Goal: Obtain resource: Obtain resource

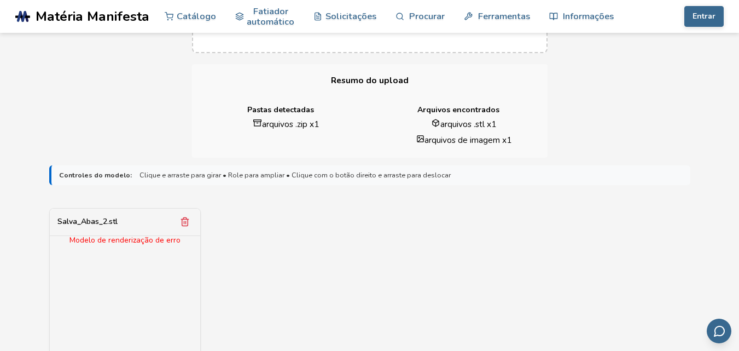
scroll to position [229, 0]
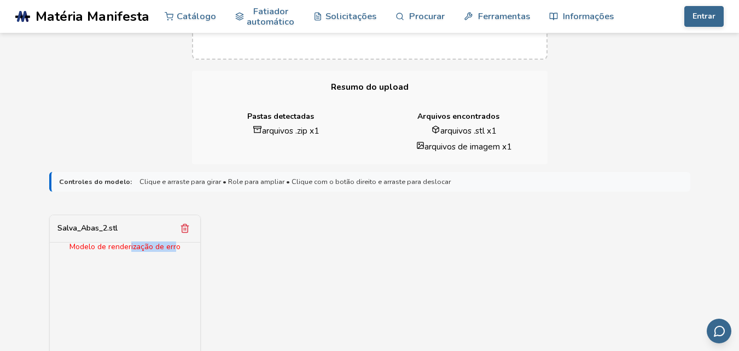
drag, startPoint x: 176, startPoint y: 249, endPoint x: 135, endPoint y: 253, distance: 40.7
click at [133, 254] on div "Modelo de renderização de erro" at bounding box center [125, 317] width 150 height 150
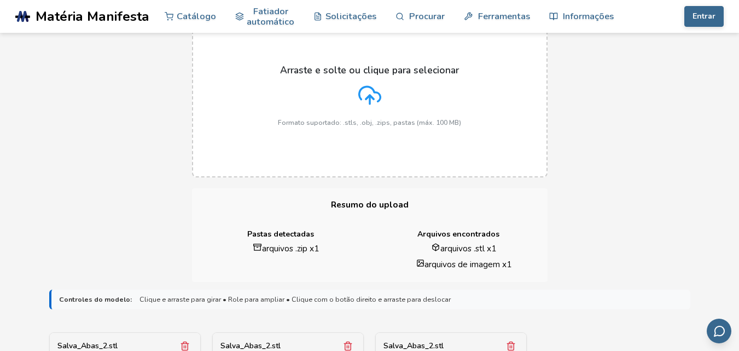
scroll to position [123, 0]
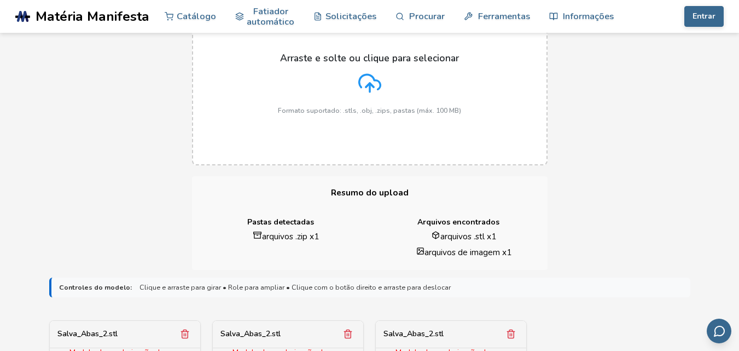
click at [277, 235] on font "arquivos .zip x" at bounding box center [288, 235] width 52 height 11
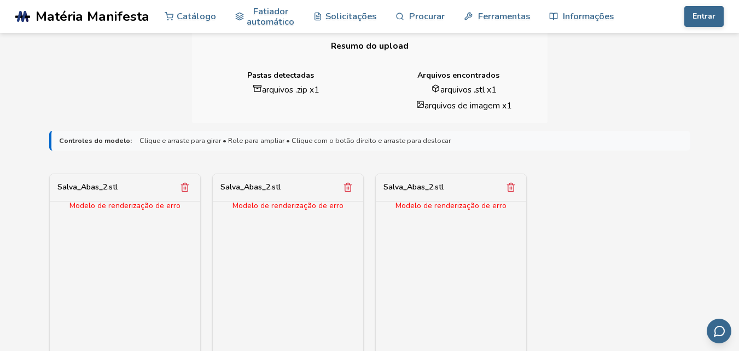
scroll to position [273, 0]
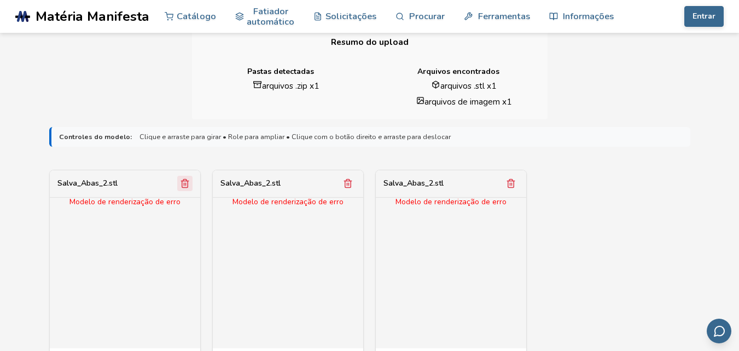
click at [184, 183] on line "Remover modelo" at bounding box center [184, 184] width 0 height 3
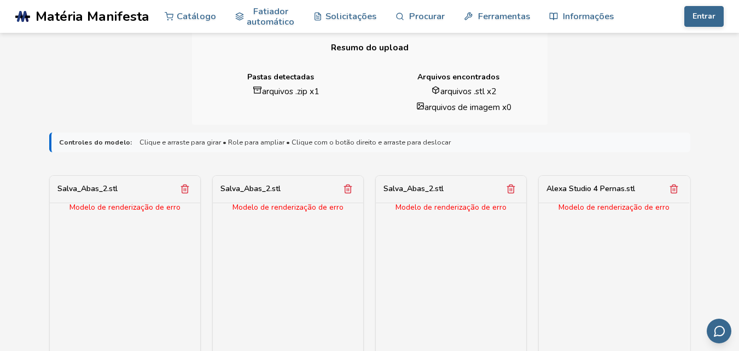
scroll to position [271, 0]
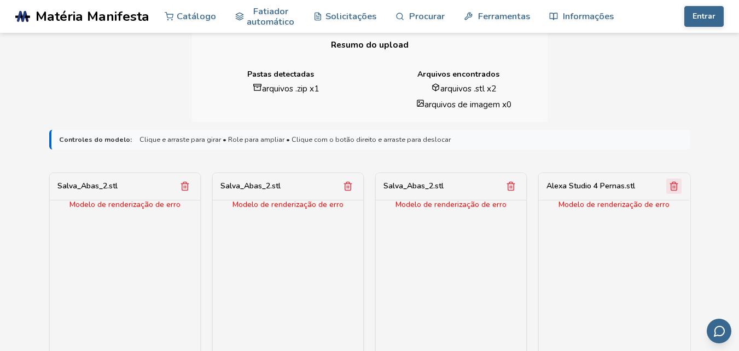
click at [679, 187] on icon "Remover modelo" at bounding box center [674, 186] width 10 height 10
click at [679, 188] on icon "Remover modelo" at bounding box center [674, 186] width 10 height 10
click at [502, 185] on div "Salva_Abas_2.stl" at bounding box center [451, 186] width 150 height 27
click at [509, 188] on icon "Remover modelo" at bounding box center [511, 186] width 10 height 10
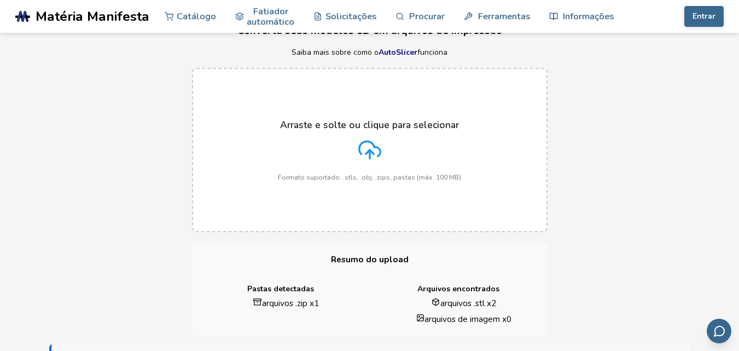
scroll to position [19, 0]
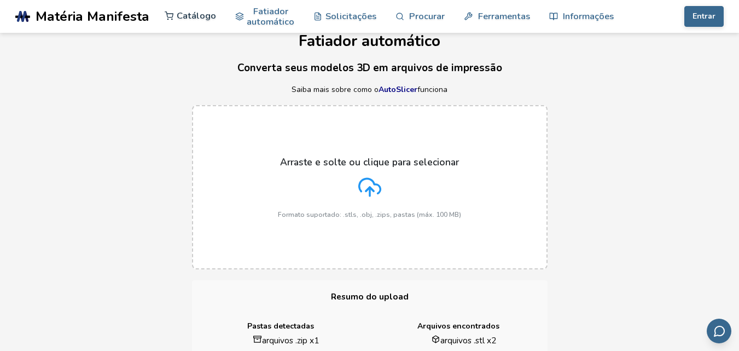
click at [194, 18] on font "Catálogo" at bounding box center [196, 15] width 39 height 13
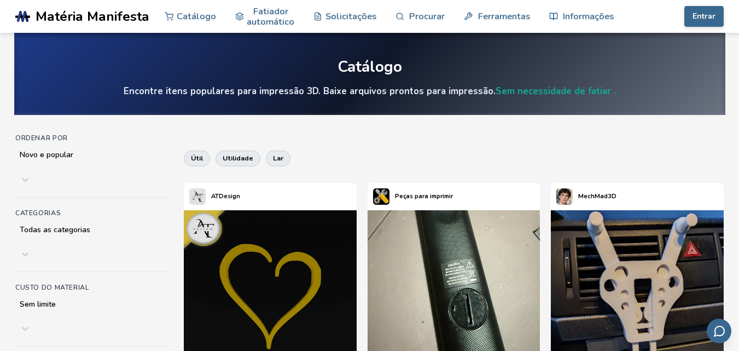
scroll to position [49, 0]
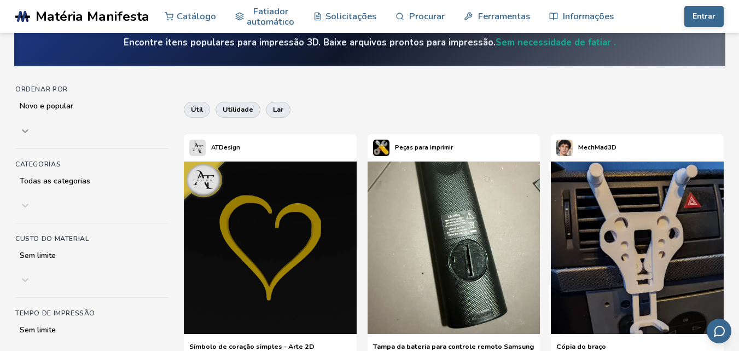
click at [31, 125] on icon at bounding box center [25, 130] width 11 height 11
click at [31, 200] on icon at bounding box center [25, 205] width 11 height 11
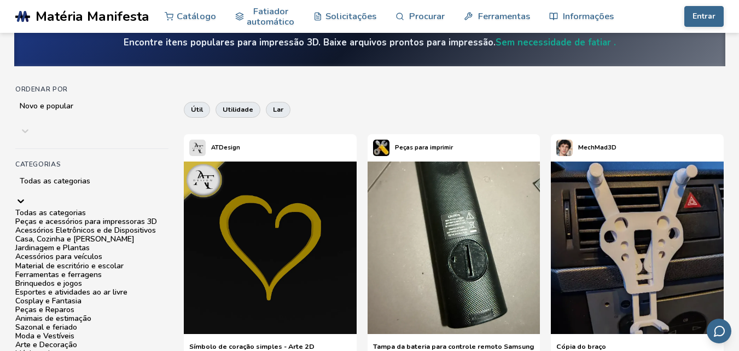
click at [113, 243] on div "Casa, Cozinha e [PERSON_NAME]" at bounding box center [91, 239] width 153 height 9
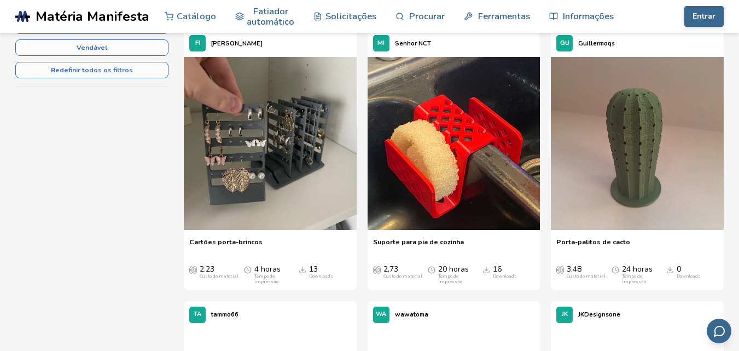
scroll to position [429, 0]
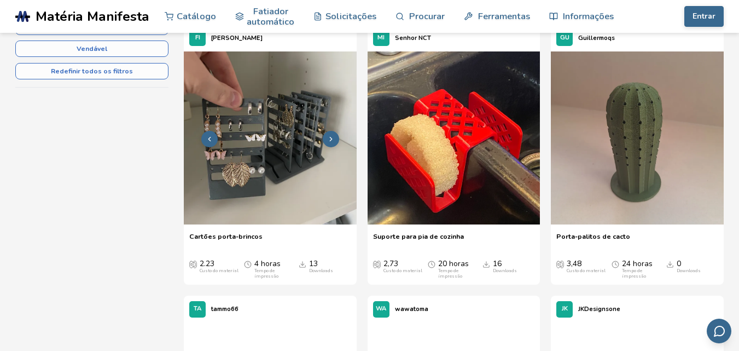
click at [269, 185] on img at bounding box center [270, 137] width 173 height 173
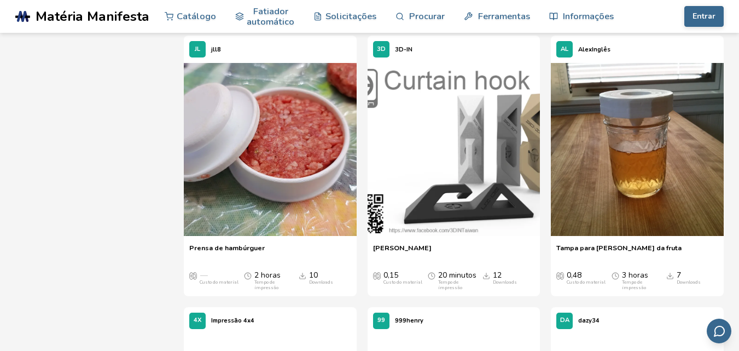
scroll to position [954, 0]
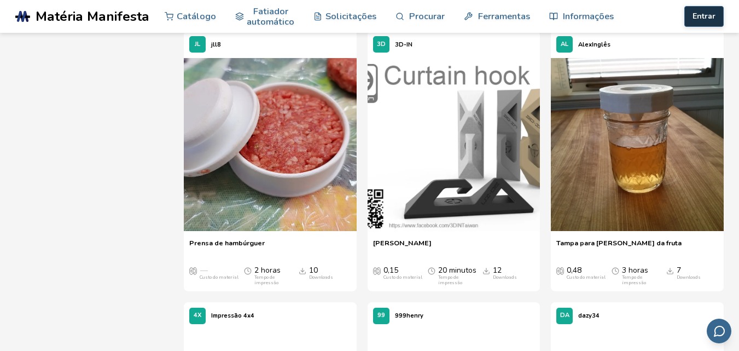
click at [702, 19] on font "Entrar" at bounding box center [703, 16] width 23 height 10
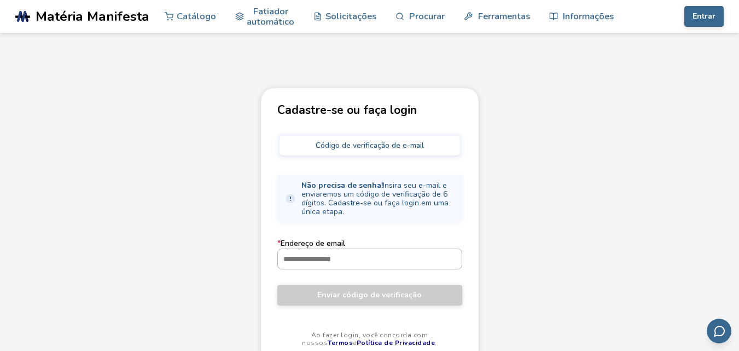
click at [339, 265] on input "* Endereço de email" at bounding box center [370, 259] width 184 height 20
type input "**********"
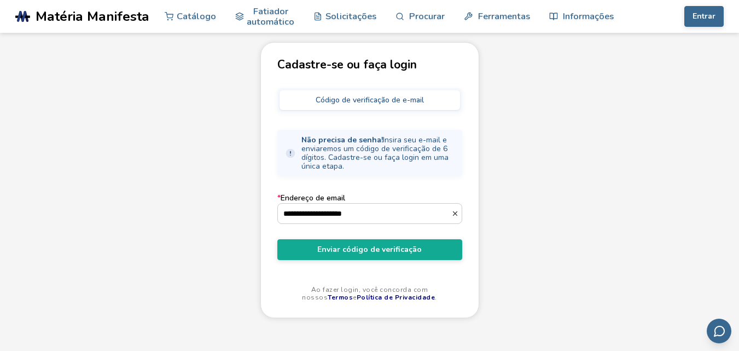
scroll to position [47, 0]
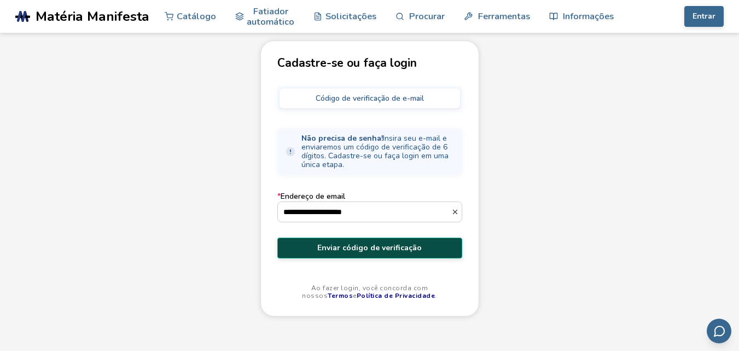
click at [372, 250] on font "Enviar código de verificação" at bounding box center [369, 247] width 104 height 10
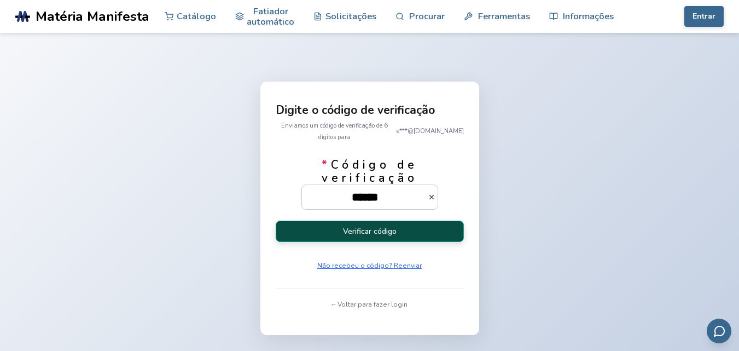
type input "******"
click at [372, 235] on font "Verificar código" at bounding box center [370, 231] width 54 height 10
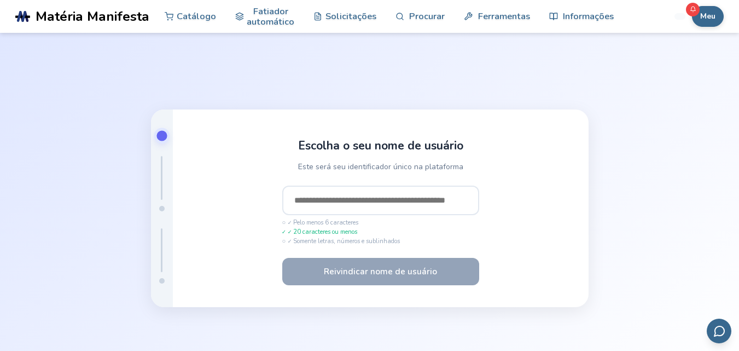
click at [364, 198] on input "text" at bounding box center [380, 200] width 197 height 30
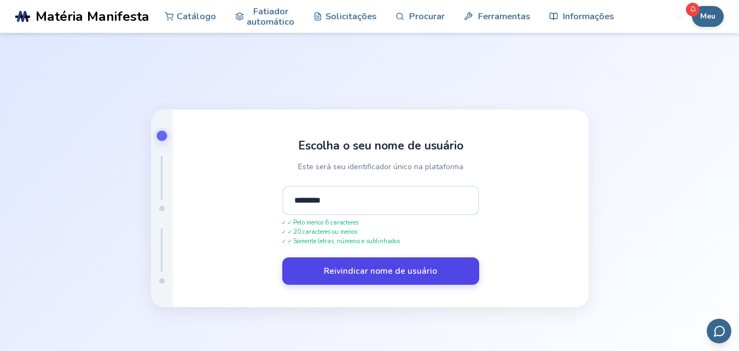
type input "********"
click at [359, 270] on font "Reivindicar nome de usuário" at bounding box center [380, 270] width 113 height 11
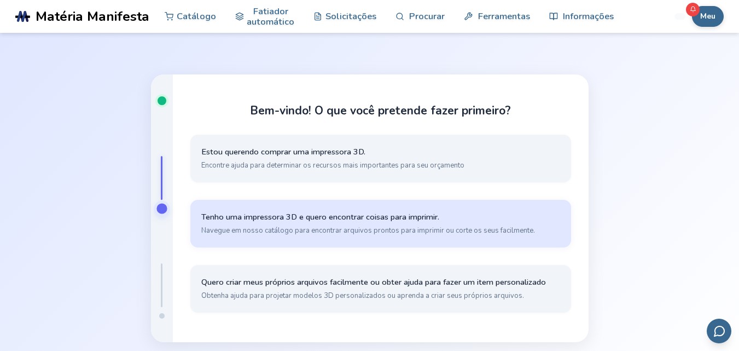
click at [366, 217] on font "Tenho uma impressora 3D e quero encontrar coisas para imprimir." at bounding box center [320, 216] width 238 height 11
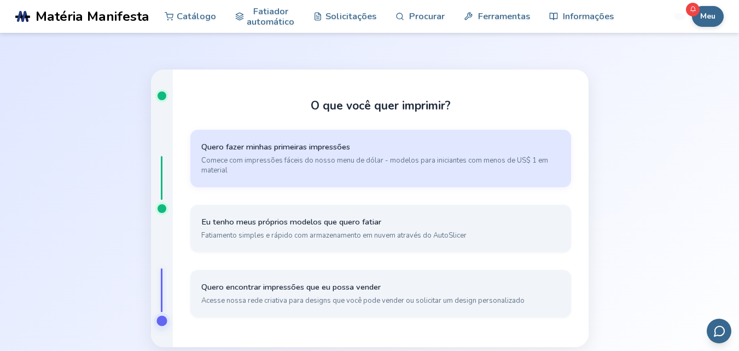
click at [346, 154] on button "Quero fazer minhas primeiras impressões Comece com impressões fáceis do nosso m…" at bounding box center [380, 158] width 381 height 57
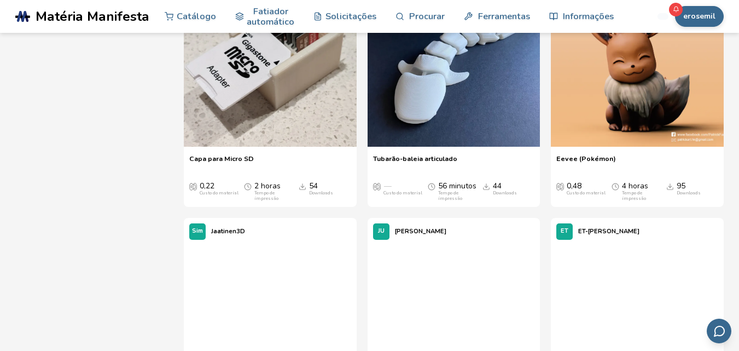
scroll to position [1824, 0]
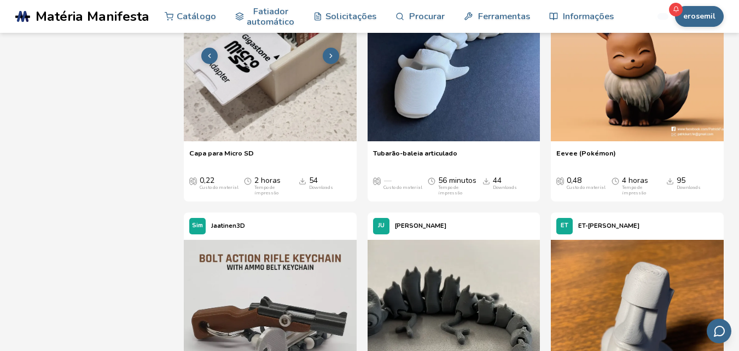
click at [288, 139] on img at bounding box center [270, 54] width 173 height 173
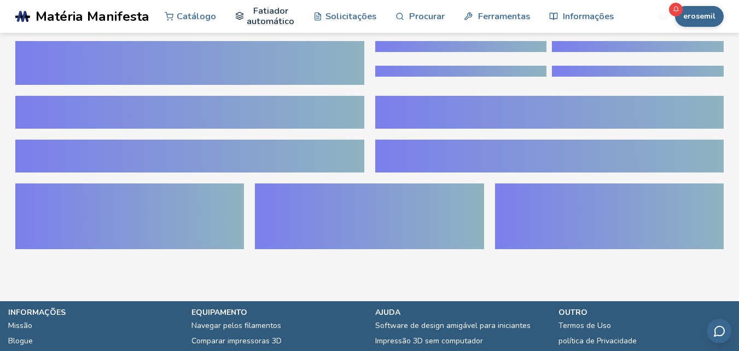
click at [264, 18] on font "Fatiador automático" at bounding box center [271, 15] width 48 height 23
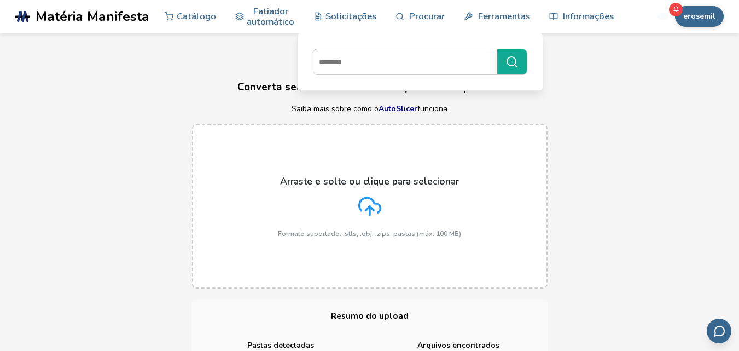
click at [715, 67] on h1 "Fatiador automático" at bounding box center [369, 60] width 739 height 17
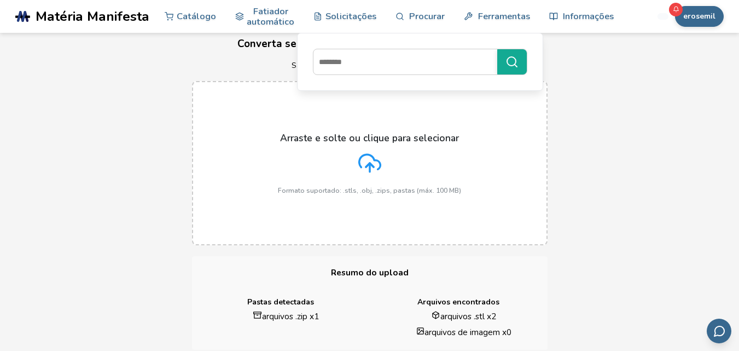
scroll to position [41, 0]
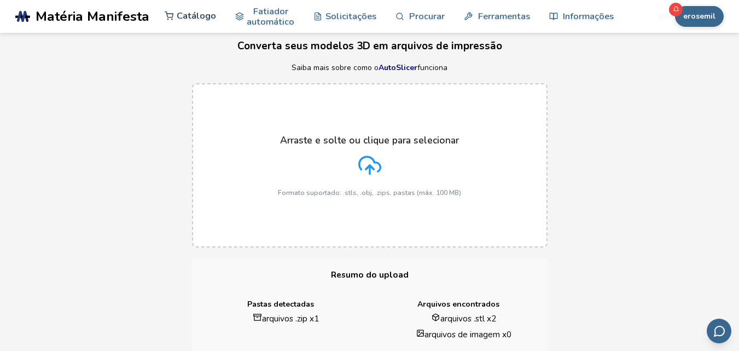
click at [170, 19] on icon at bounding box center [169, 15] width 9 height 9
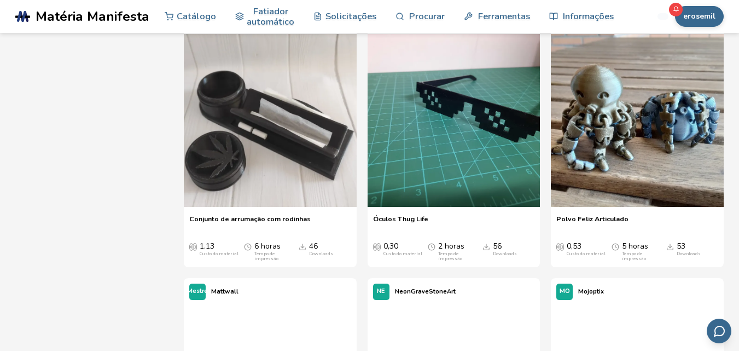
scroll to position [1801, 0]
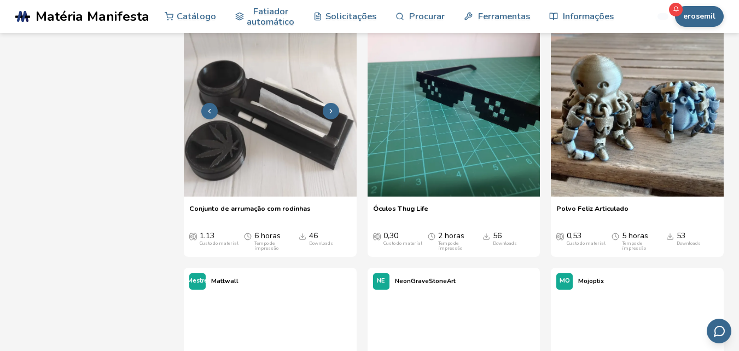
click at [284, 166] on img at bounding box center [270, 110] width 173 height 173
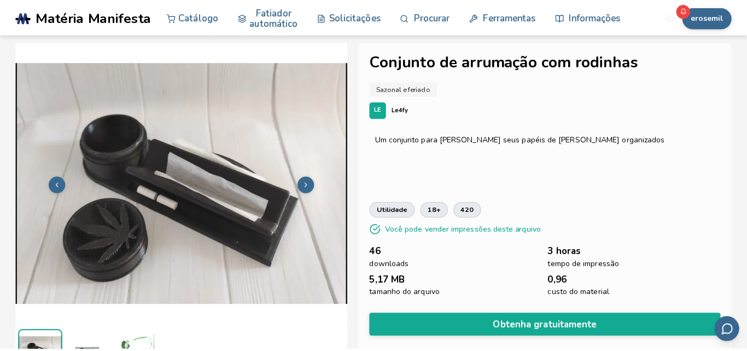
scroll to position [4, 0]
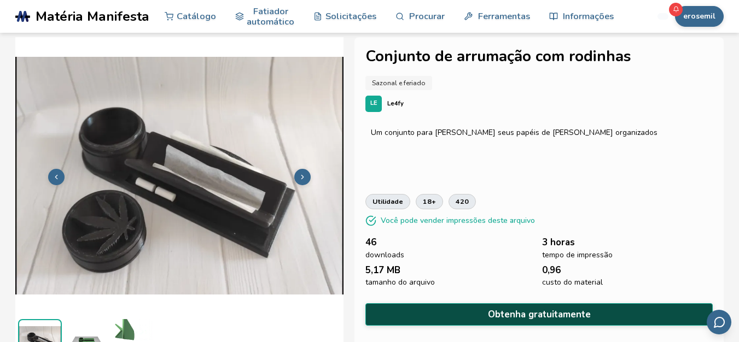
click at [523, 312] on font "Obtenha gratuitamente" at bounding box center [539, 314] width 103 height 13
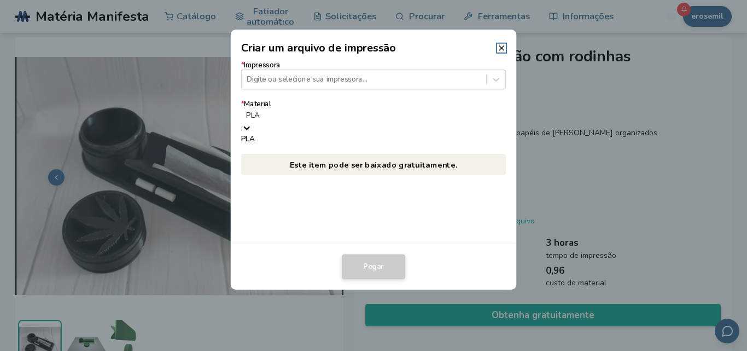
click at [252, 123] on icon at bounding box center [247, 128] width 10 height 10
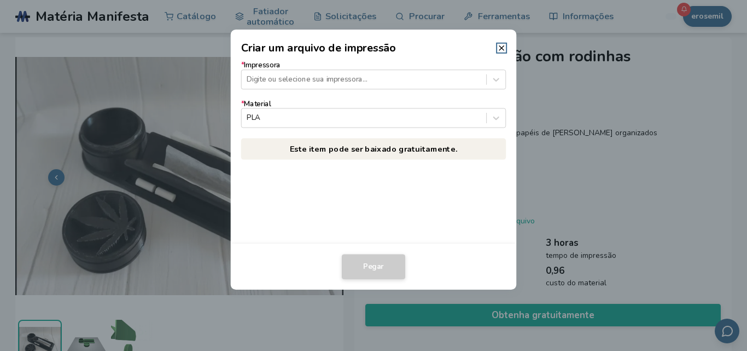
click at [429, 189] on div "* Impressora Digite ou selecione sua impressora... * Material PLA Este item pod…" at bounding box center [374, 150] width 286 height 188
click at [493, 80] on icon at bounding box center [496, 79] width 10 height 10
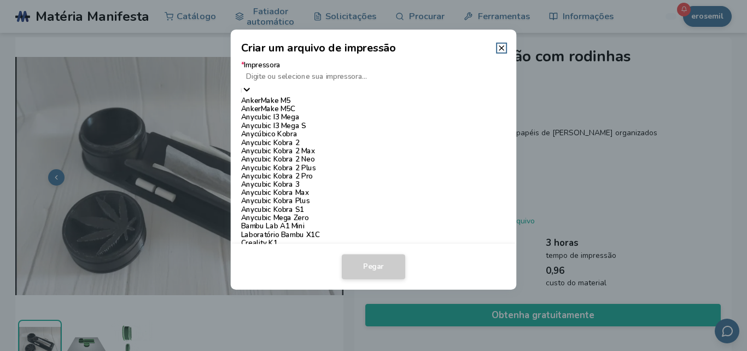
scroll to position [284, 0]
click at [392, 239] on div "Creality K1" at bounding box center [373, 243] width 265 height 8
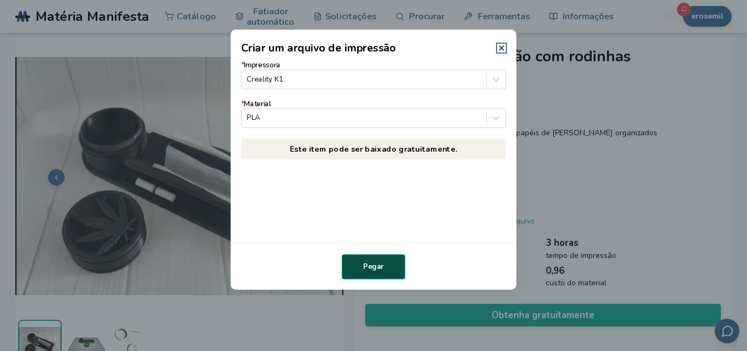
click at [376, 271] on button "Pegar" at bounding box center [373, 266] width 63 height 25
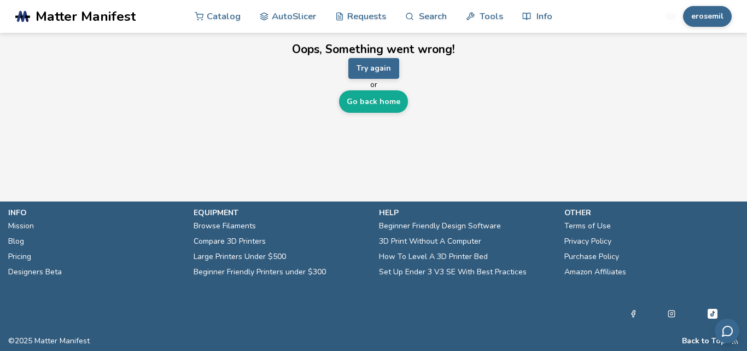
scroll to position [0, 0]
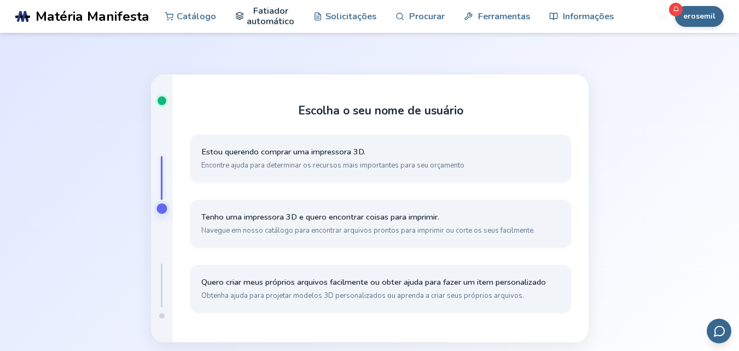
click at [258, 13] on font "Fatiador automático" at bounding box center [271, 15] width 48 height 23
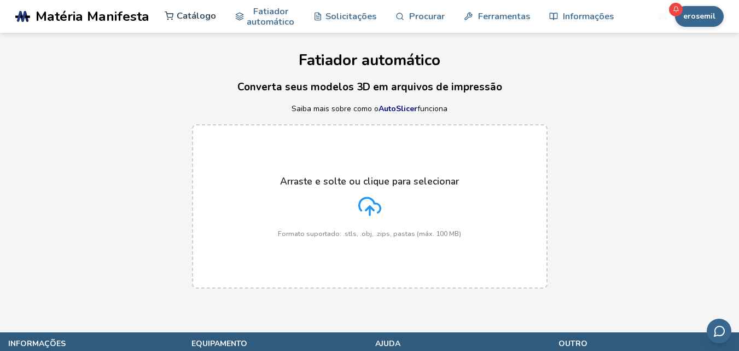
click at [177, 20] on font "Catálogo" at bounding box center [196, 15] width 39 height 13
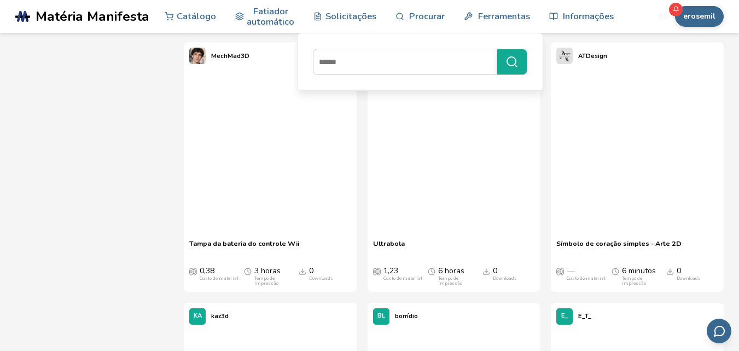
scroll to position [416, 0]
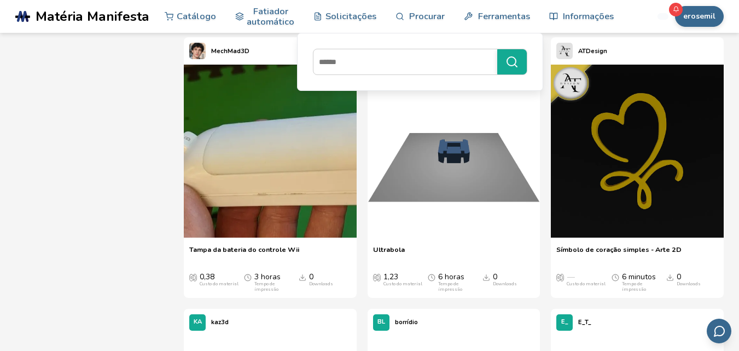
drag, startPoint x: 738, startPoint y: 78, endPoint x: 737, endPoint y: 90, distance: 12.6
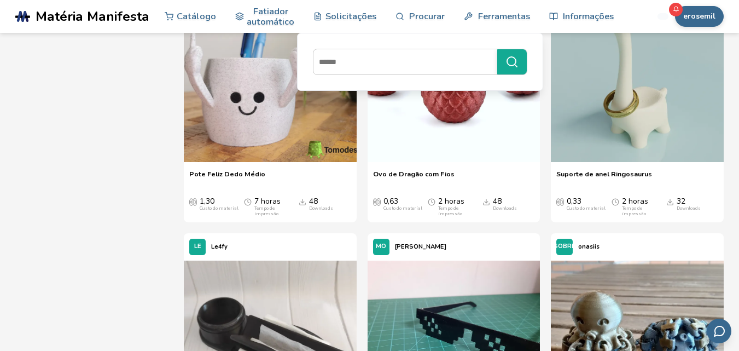
scroll to position [1559, 0]
